Goal: Find specific page/section: Find specific page/section

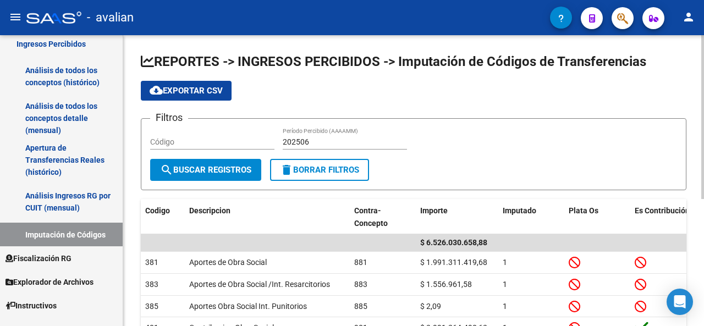
click at [184, 90] on span "cloud_download Exportar CSV" at bounding box center [186, 91] width 73 height 10
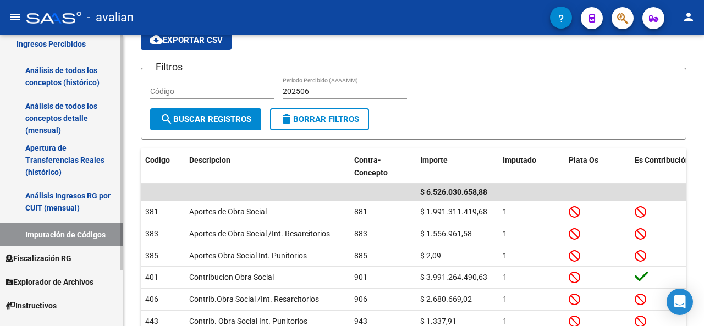
scroll to position [110, 0]
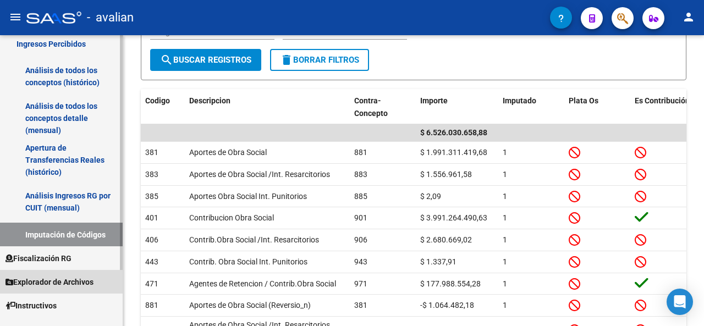
click at [38, 285] on span "Explorador de Archivos" at bounding box center [49, 282] width 88 height 12
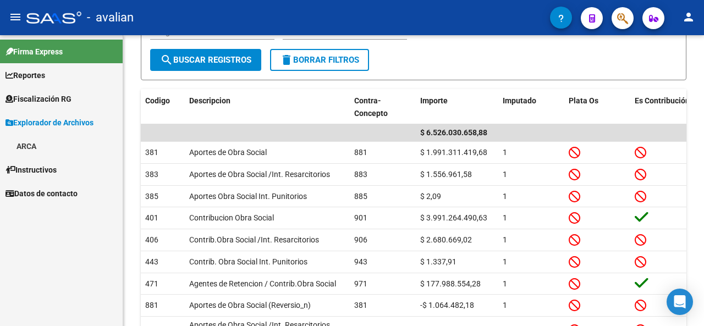
scroll to position [0, 0]
click at [40, 147] on link "ARCA" at bounding box center [61, 146] width 123 height 24
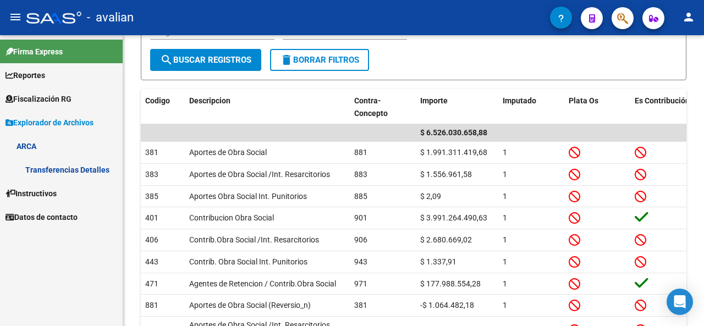
click at [46, 177] on link "Transferencias Detalles" at bounding box center [61, 170] width 123 height 24
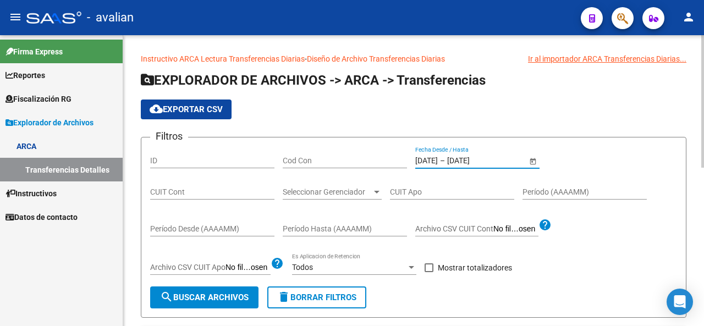
click at [437, 163] on input "[DATE]" at bounding box center [426, 160] width 23 height 9
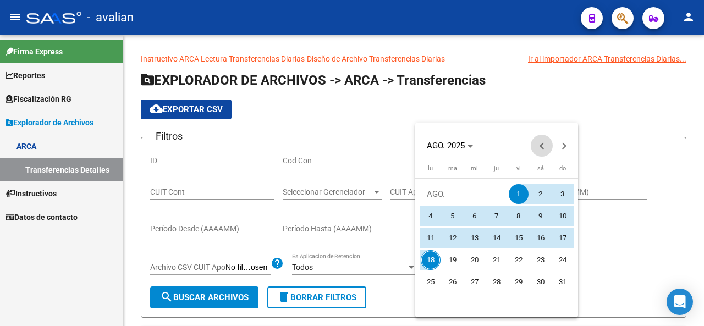
click at [539, 148] on span "Previous month" at bounding box center [541, 146] width 22 height 22
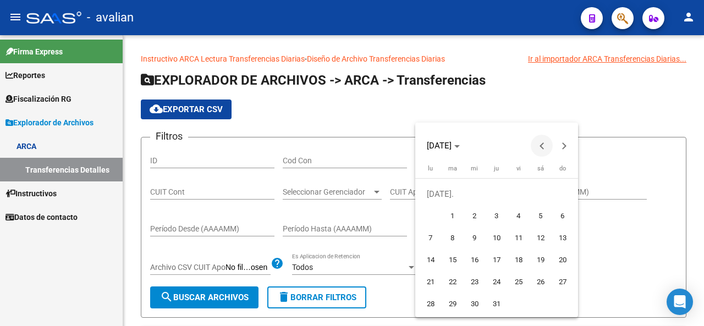
click at [539, 148] on span "Previous month" at bounding box center [541, 146] width 22 height 22
click at [561, 192] on span "1" at bounding box center [562, 194] width 20 height 20
type input "[DATE]"
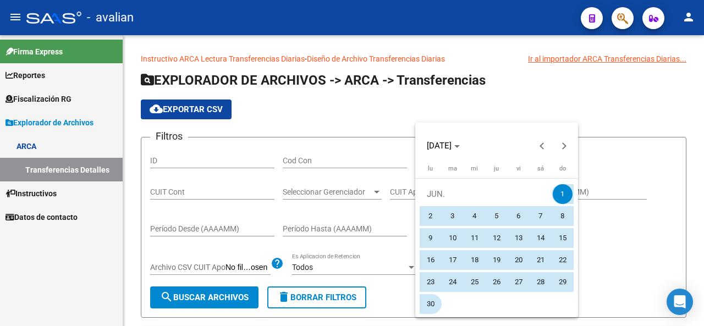
click at [433, 300] on span "30" at bounding box center [431, 304] width 20 height 20
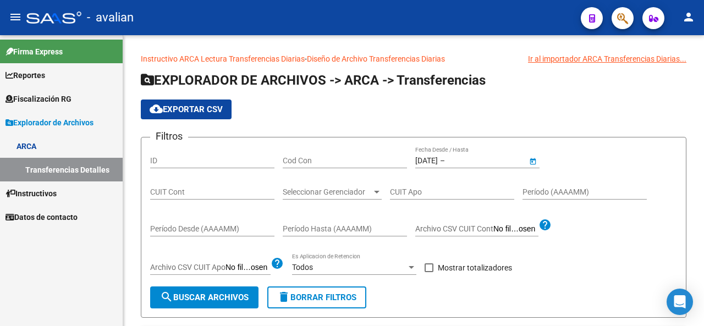
type input "[DATE]"
click at [435, 267] on label "Mostrar totalizadores" at bounding box center [467, 267] width 87 height 13
click at [429, 272] on input "Mostrar totalizadores" at bounding box center [428, 272] width 1 height 1
checkbox input "true"
click at [238, 295] on span "search Buscar Archivos" at bounding box center [204, 297] width 89 height 10
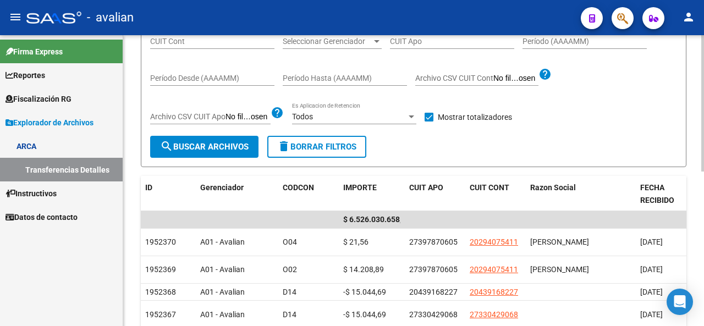
scroll to position [165, 0]
